Goal: Use online tool/utility: Utilize a website feature to perform a specific function

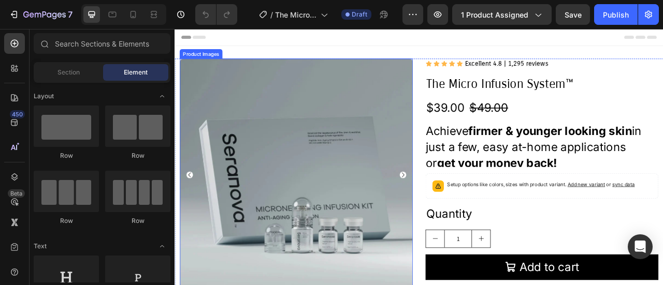
click at [269, 112] on img at bounding box center [329, 215] width 296 height 296
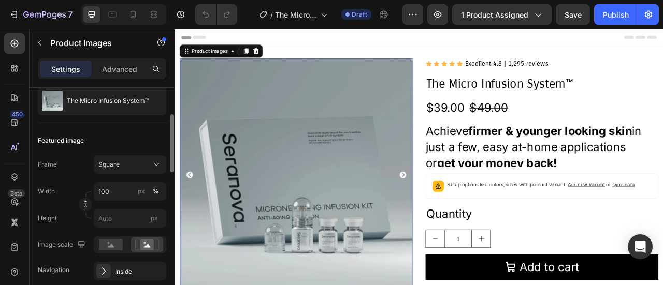
scroll to position [155, 0]
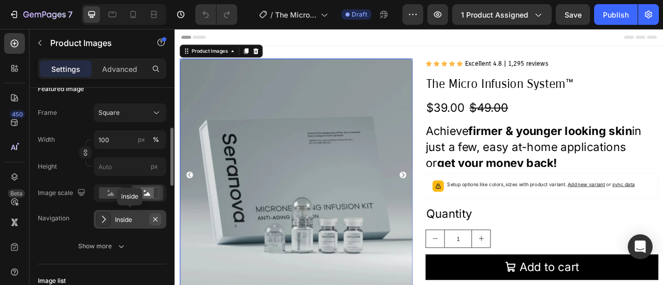
click at [155, 220] on icon "button" at bounding box center [155, 219] width 8 height 8
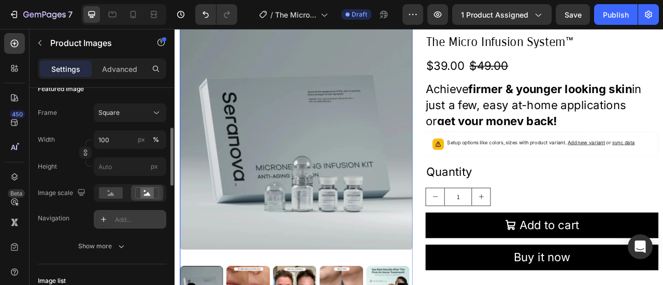
scroll to position [104, 0]
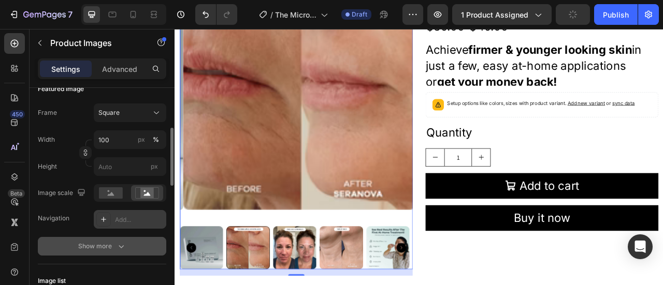
click at [126, 249] on button "Show more" at bounding box center [102, 246] width 128 height 19
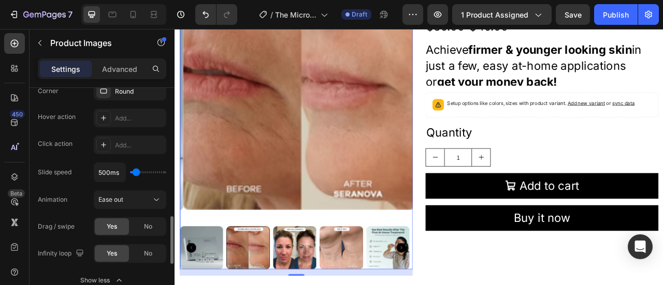
scroll to position [362, 0]
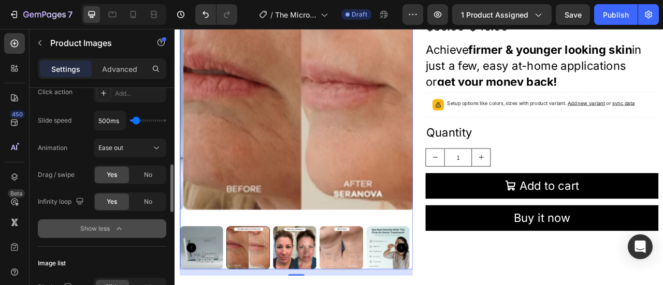
click at [98, 230] on div "Show less" at bounding box center [102, 229] width 44 height 10
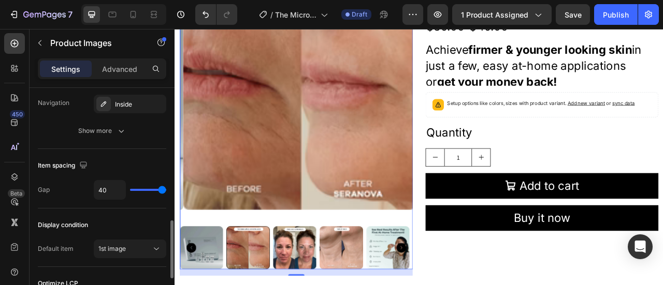
scroll to position [570, 0]
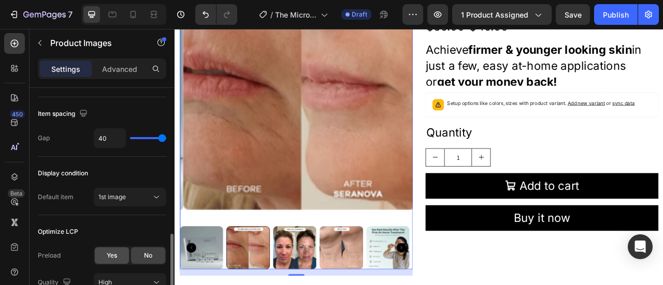
click at [108, 256] on span "Yes" at bounding box center [112, 255] width 10 height 9
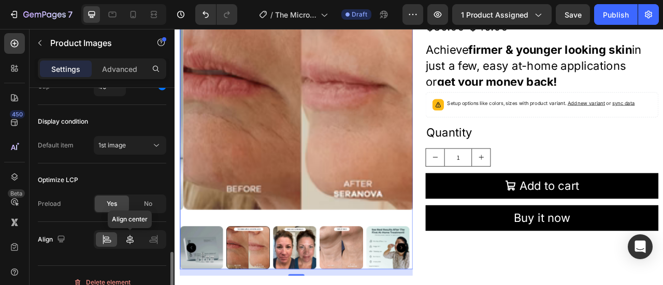
click at [125, 240] on icon at bounding box center [130, 240] width 10 height 10
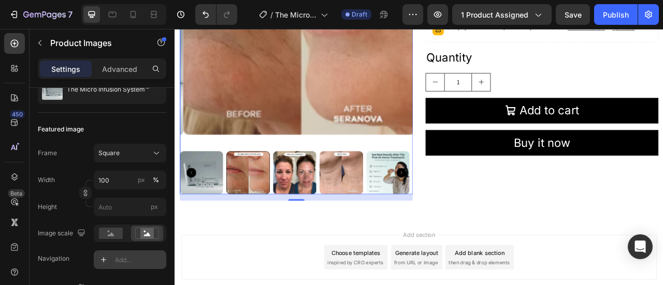
scroll to position [207, 0]
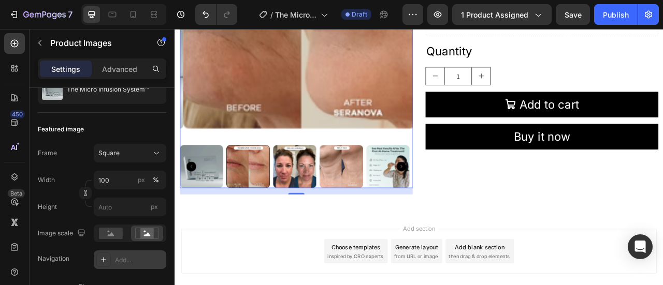
click at [193, 198] on icon "Carousel Back Arrow" at bounding box center [195, 204] width 12 height 12
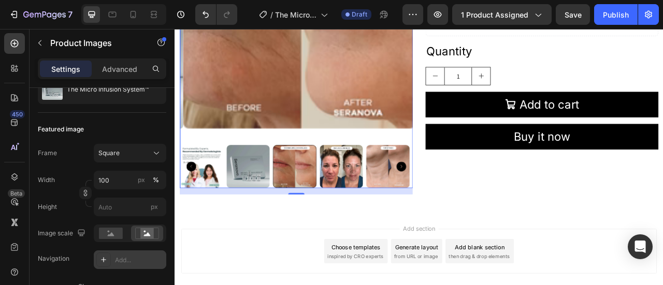
click at [280, 206] on img at bounding box center [267, 204] width 55 height 55
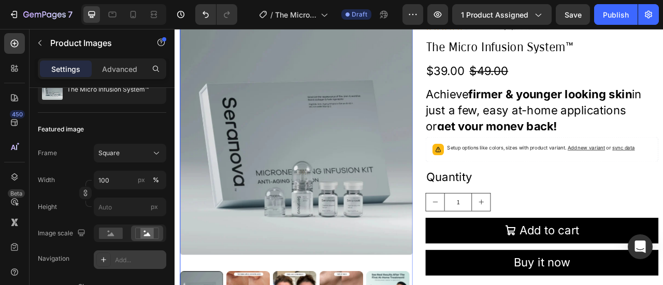
scroll to position [0, 0]
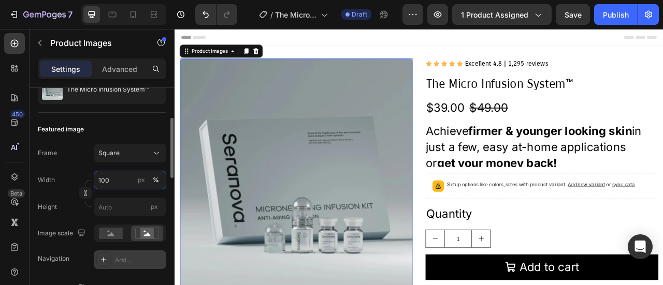
click at [123, 177] on input "100" at bounding box center [130, 180] width 72 height 19
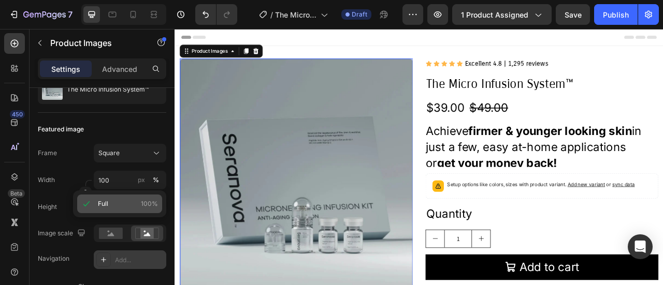
click at [99, 198] on div "Full 100%" at bounding box center [119, 204] width 85 height 19
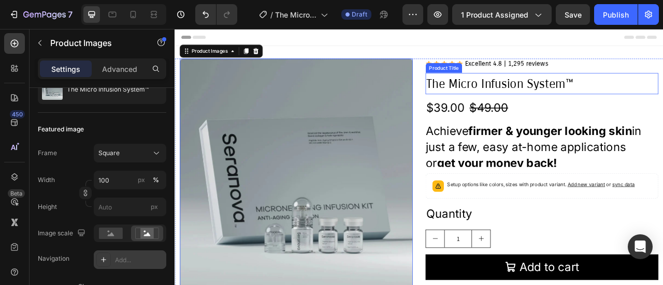
click at [530, 94] on h2 "The Micro Infusion System™" at bounding box center [641, 98] width 296 height 27
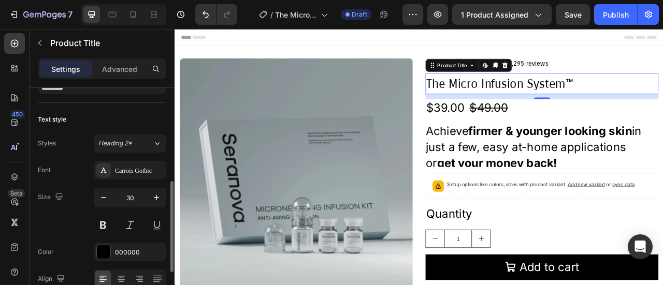
scroll to position [104, 0]
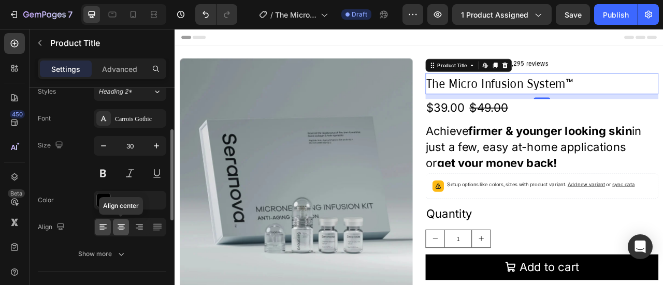
click at [116, 229] on icon at bounding box center [121, 227] width 10 height 10
click at [108, 228] on icon at bounding box center [103, 227] width 10 height 10
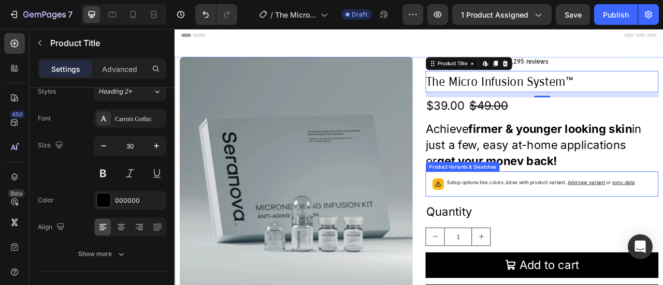
scroll to position [0, 0]
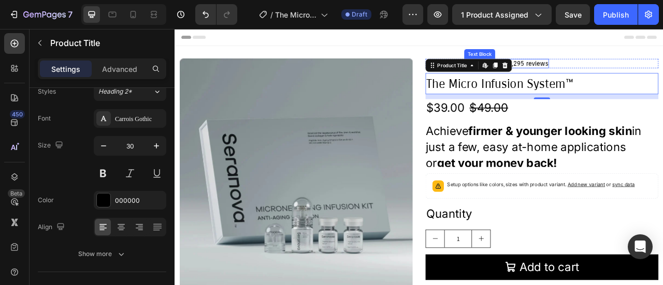
click at [628, 76] on p "Excellent 4.8 | 1,295 reviews" at bounding box center [597, 73] width 106 height 10
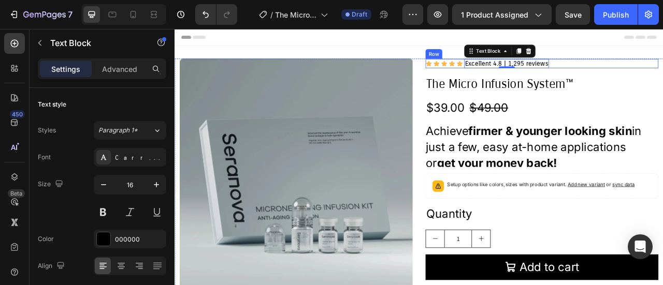
click at [662, 76] on div "Icon Icon Icon Icon Icon Icon List Excellent 4.8 | 1,295 reviews Text Block 0 R…" at bounding box center [641, 73] width 296 height 12
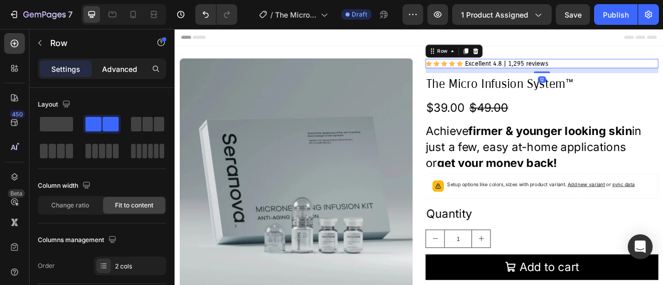
click at [118, 67] on p "Advanced" at bounding box center [119, 69] width 35 height 11
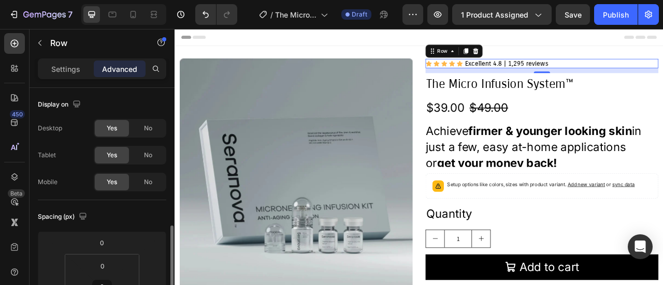
scroll to position [155, 0]
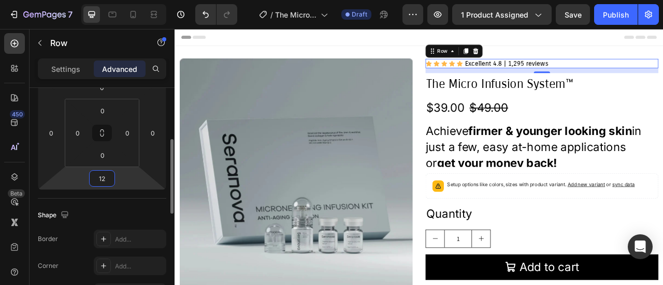
click at [104, 177] on input "12" at bounding box center [102, 179] width 21 height 16
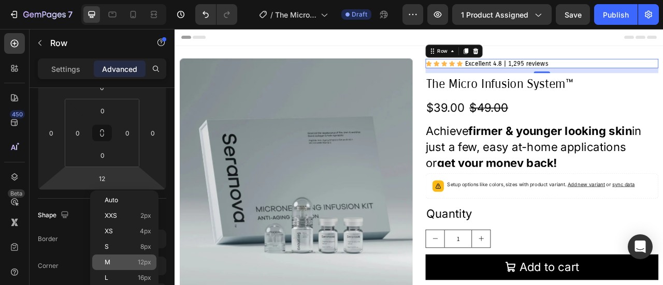
click at [119, 258] on div "M 12px" at bounding box center [124, 263] width 64 height 16
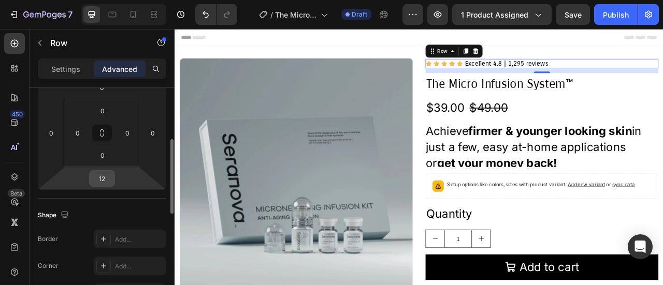
click at [110, 184] on input "12" at bounding box center [102, 179] width 21 height 16
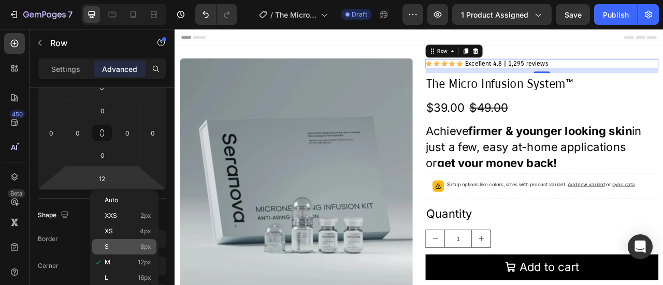
click at [108, 245] on span "S" at bounding box center [107, 246] width 4 height 7
type input "8"
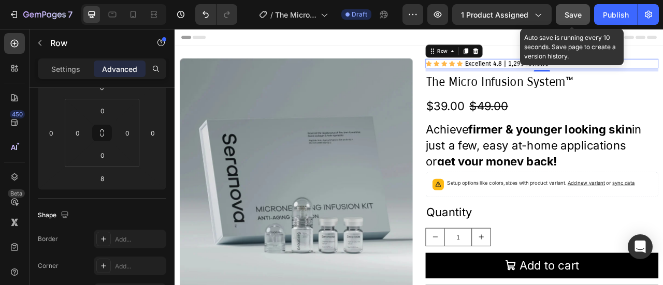
drag, startPoint x: 575, startPoint y: 21, endPoint x: 570, endPoint y: 21, distance: 5.2
click at [574, 21] on button "Save" at bounding box center [573, 14] width 34 height 21
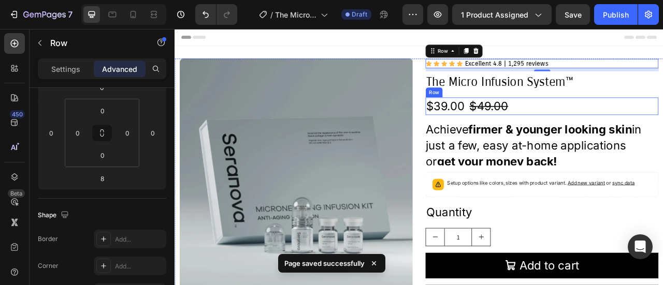
click at [603, 128] on div "$39.00 Product Price Product Price $49.00 Product Price Product Price Row" at bounding box center [641, 127] width 296 height 22
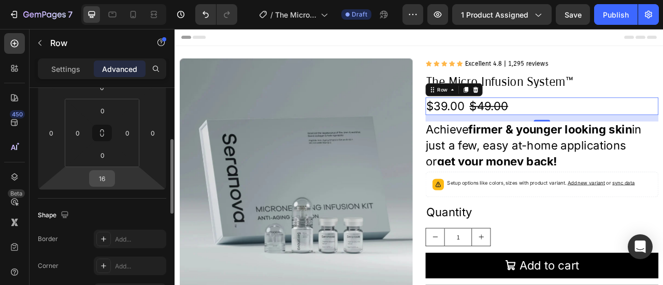
click at [105, 183] on input "16" at bounding box center [102, 179] width 21 height 16
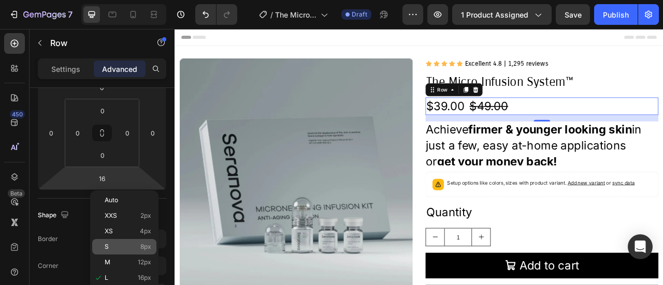
click at [110, 245] on p "S 8px" at bounding box center [128, 246] width 47 height 7
type input "8"
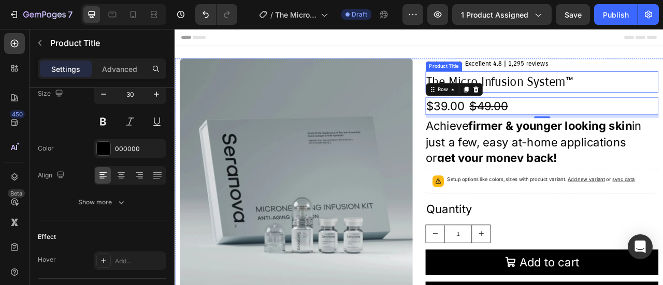
click at [607, 97] on h2 "The Micro Infusion System™" at bounding box center [641, 96] width 296 height 27
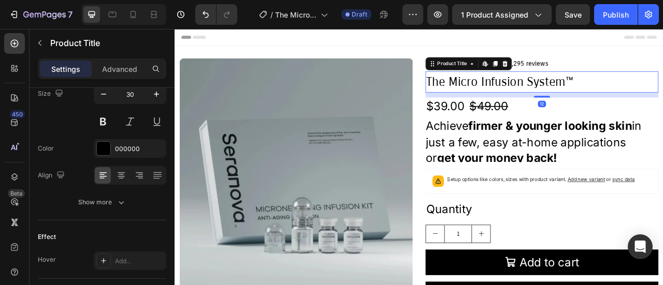
scroll to position [0, 0]
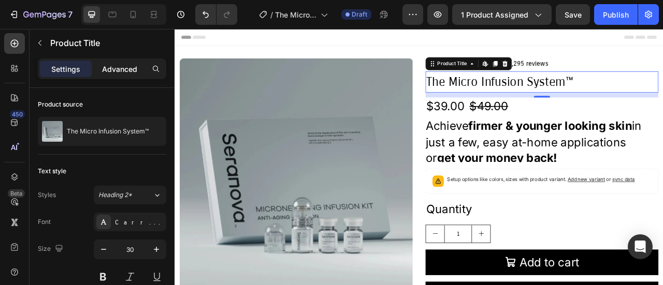
click at [113, 70] on p "Advanced" at bounding box center [119, 69] width 35 height 11
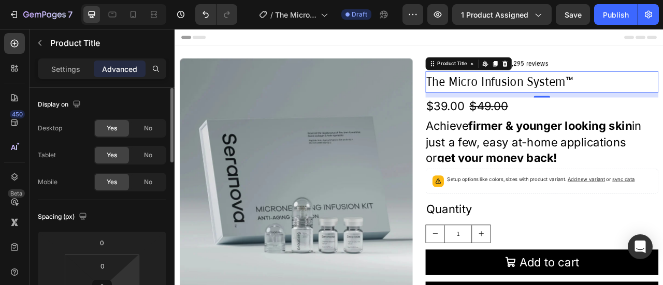
scroll to position [155, 0]
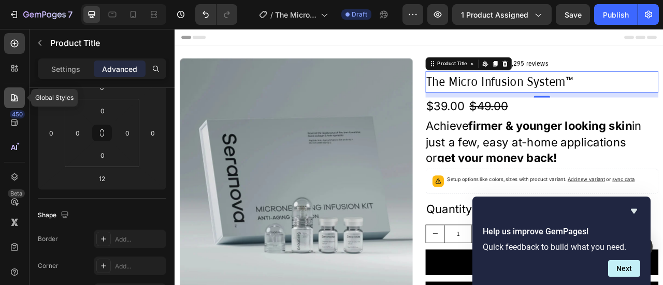
click at [18, 96] on icon at bounding box center [14, 98] width 10 height 10
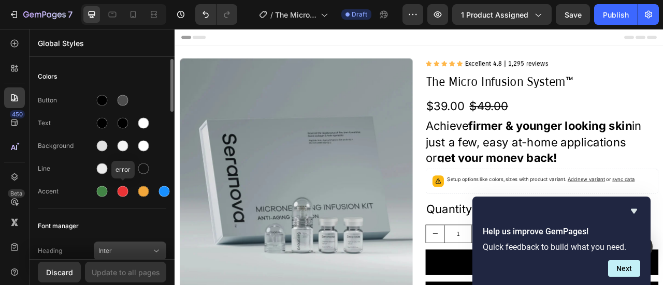
scroll to position [52, 0]
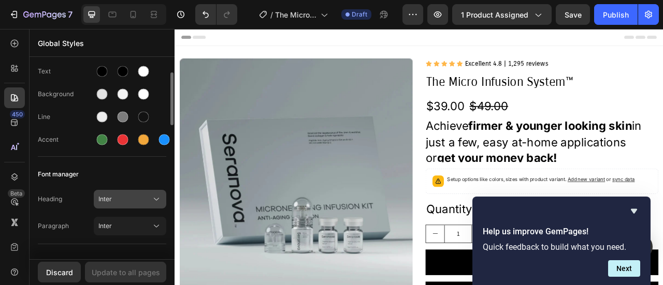
click at [156, 196] on icon at bounding box center [156, 199] width 10 height 10
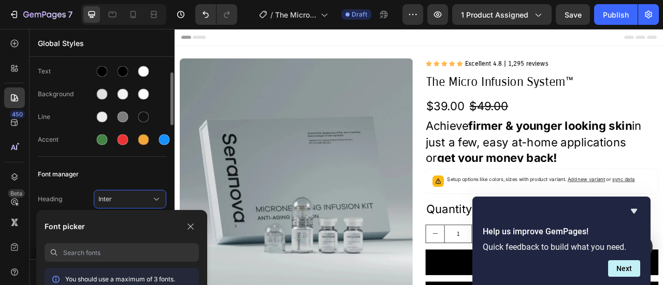
click at [71, 184] on div "Heading Inter Paragraph Inter" at bounding box center [102, 214] width 128 height 60
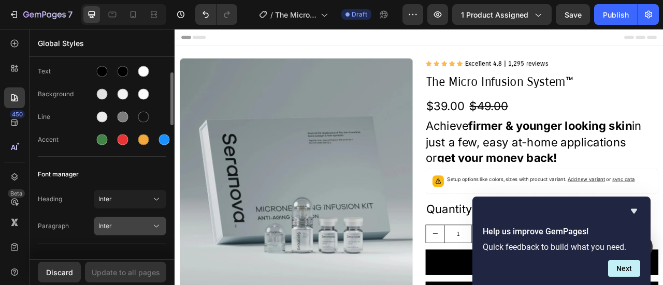
click at [156, 224] on icon at bounding box center [156, 226] width 10 height 10
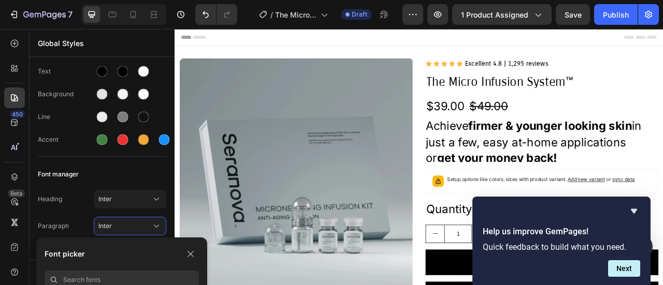
scroll to position [104, 0]
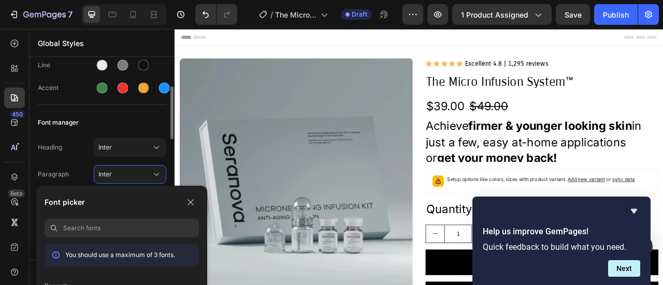
click at [61, 159] on div "Heading Inter Paragraph Inter" at bounding box center [102, 162] width 128 height 60
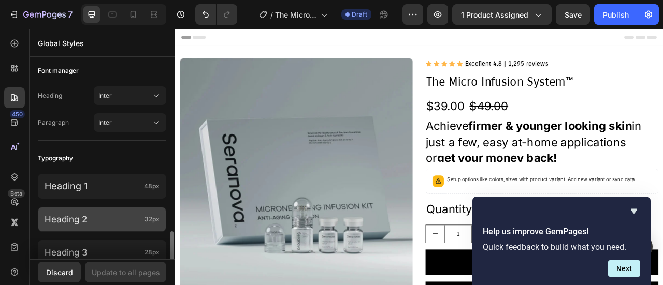
scroll to position [0, 0]
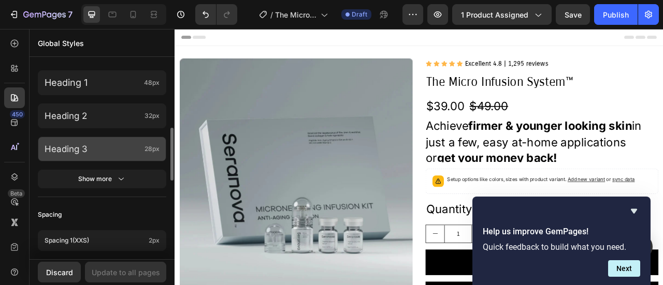
click at [89, 148] on p "Heading 3" at bounding box center [93, 148] width 96 height 11
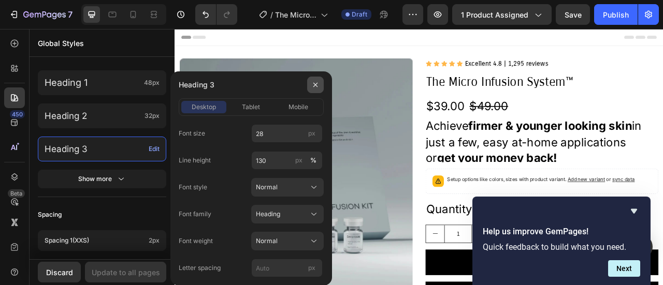
click at [314, 87] on icon "button" at bounding box center [315, 85] width 8 height 8
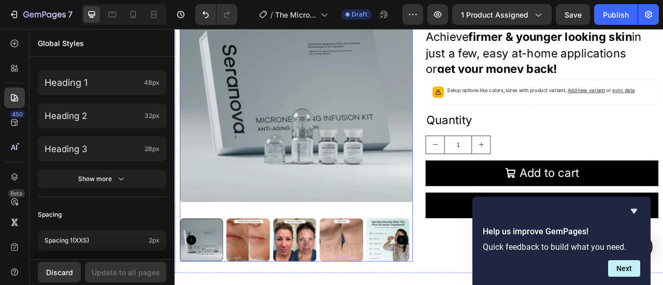
scroll to position [52, 0]
